Goal: Check status: Check status

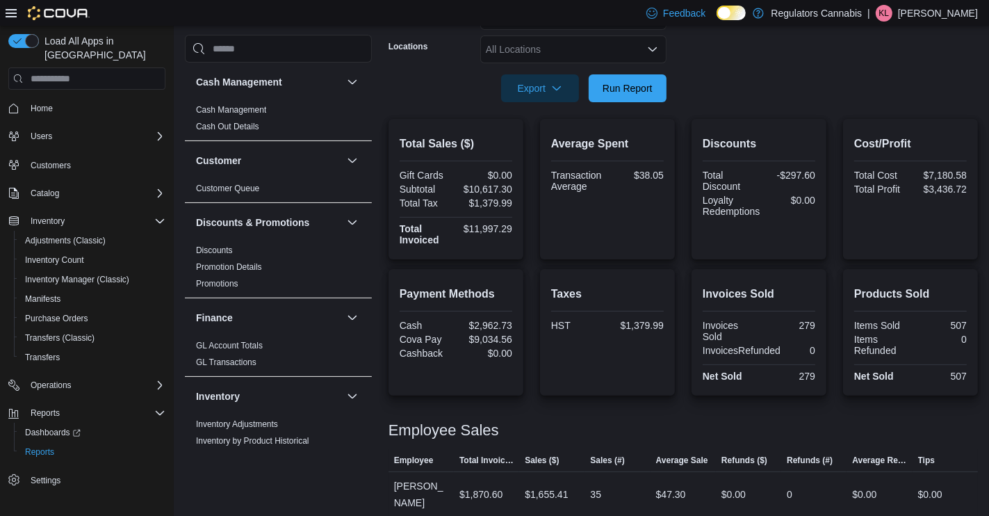
scroll to position [517, 0]
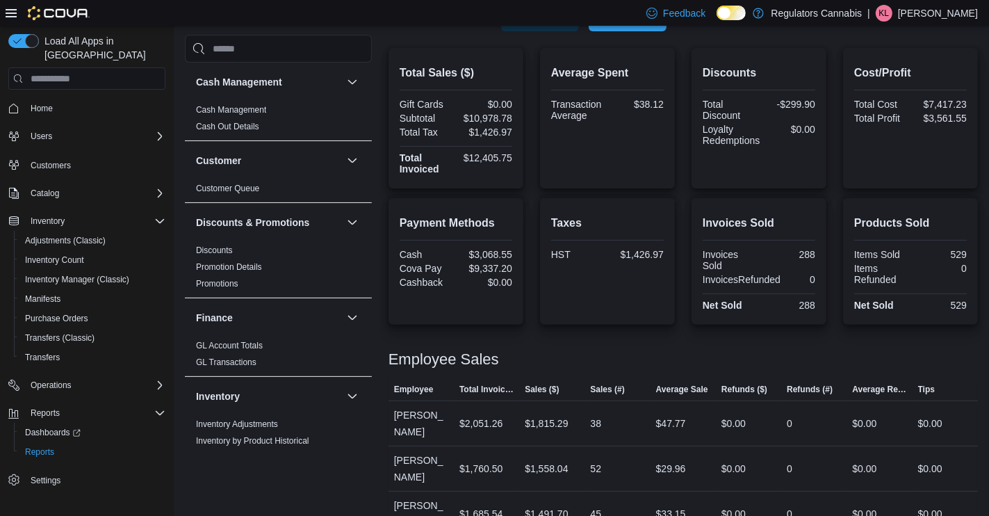
scroll to position [517, 0]
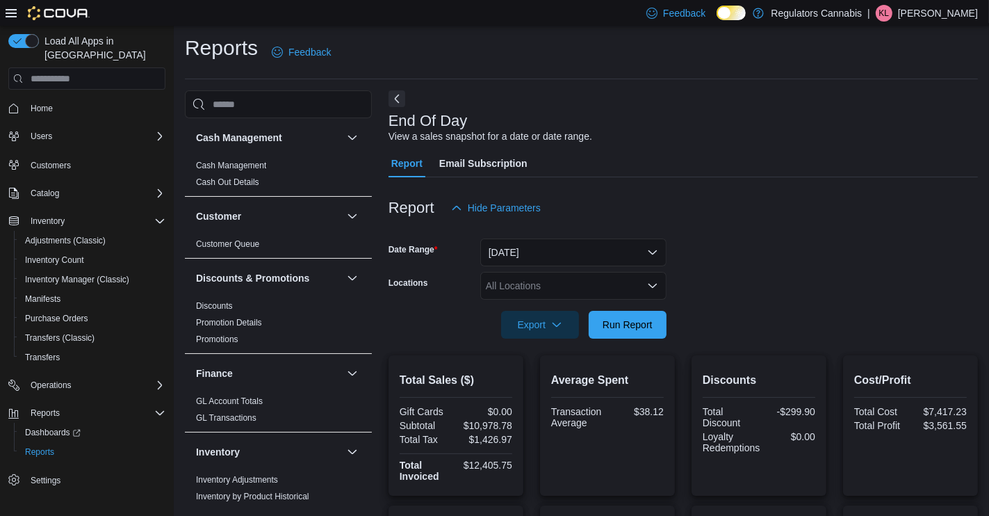
scroll to position [517, 0]
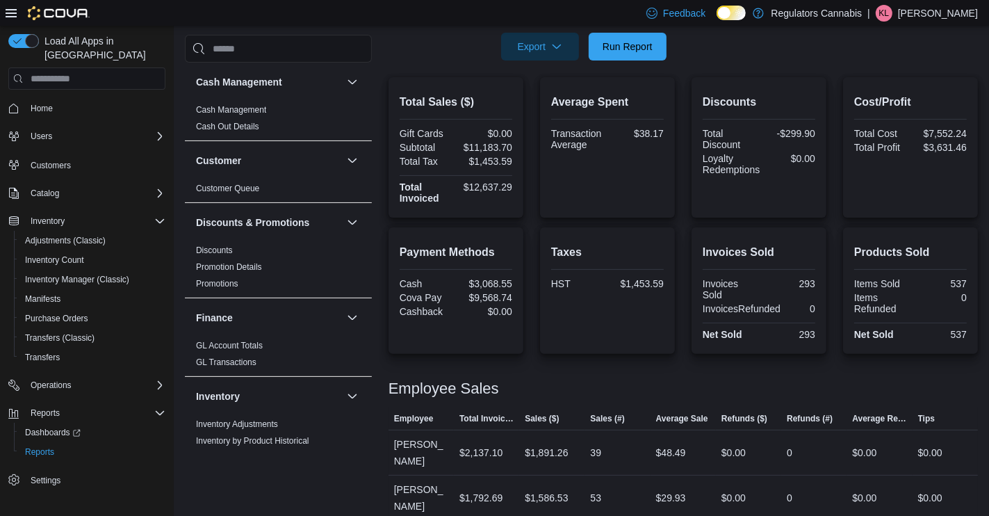
scroll to position [517, 0]
